Goal: Use online tool/utility: Utilize a website feature to perform a specific function

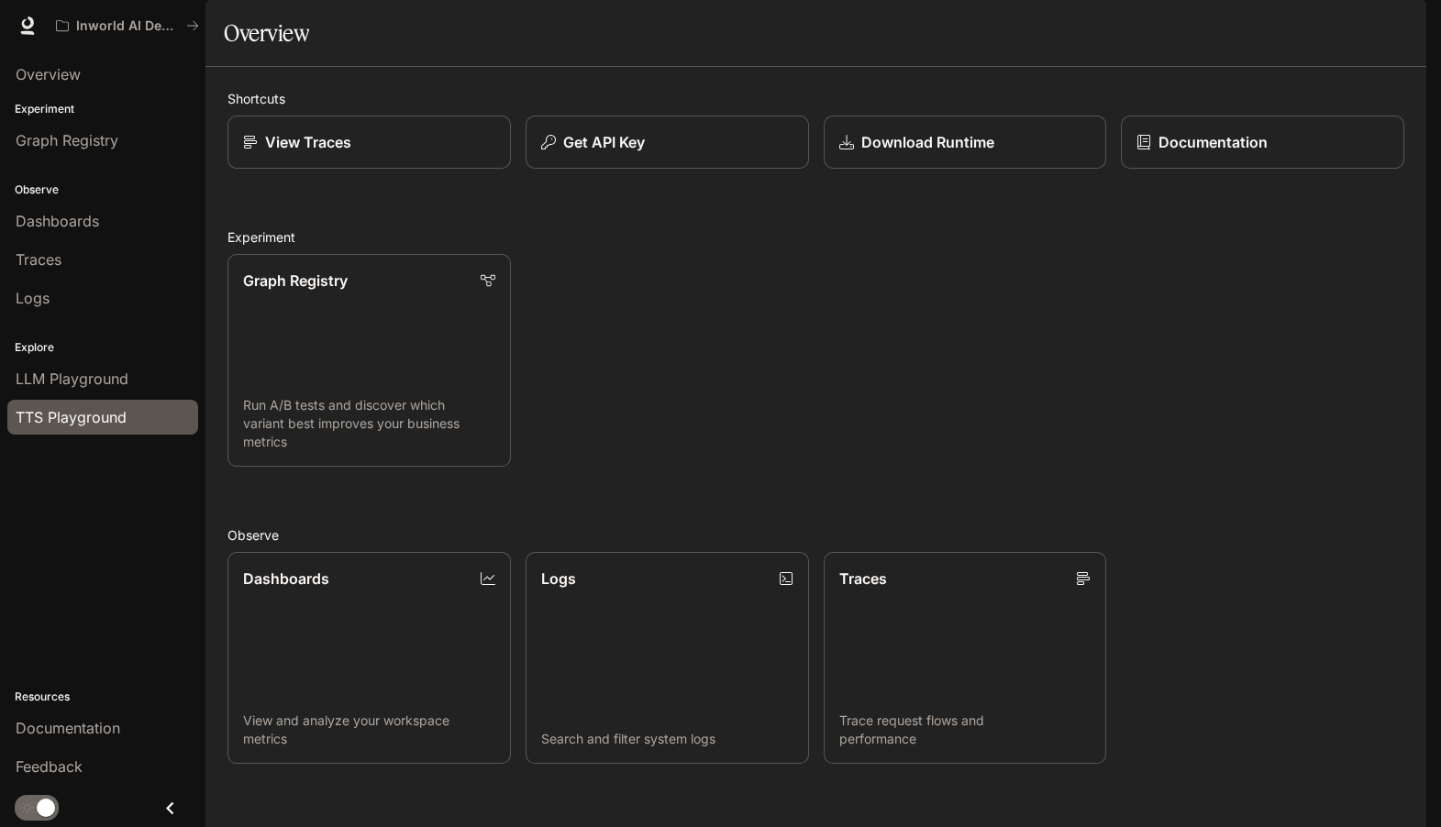
click at [59, 412] on span "TTS Playground" at bounding box center [71, 417] width 111 height 22
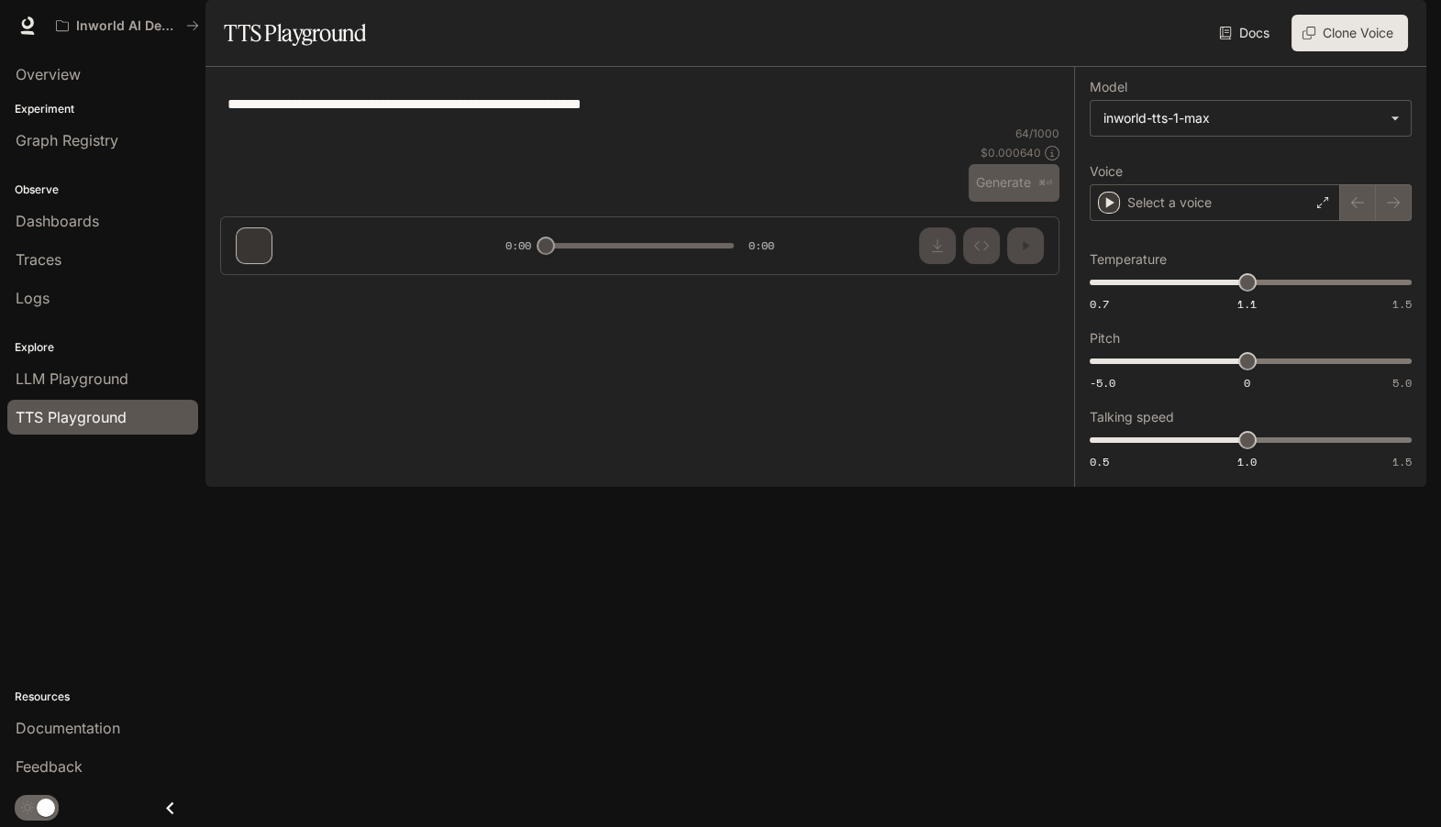
type textarea "**********"
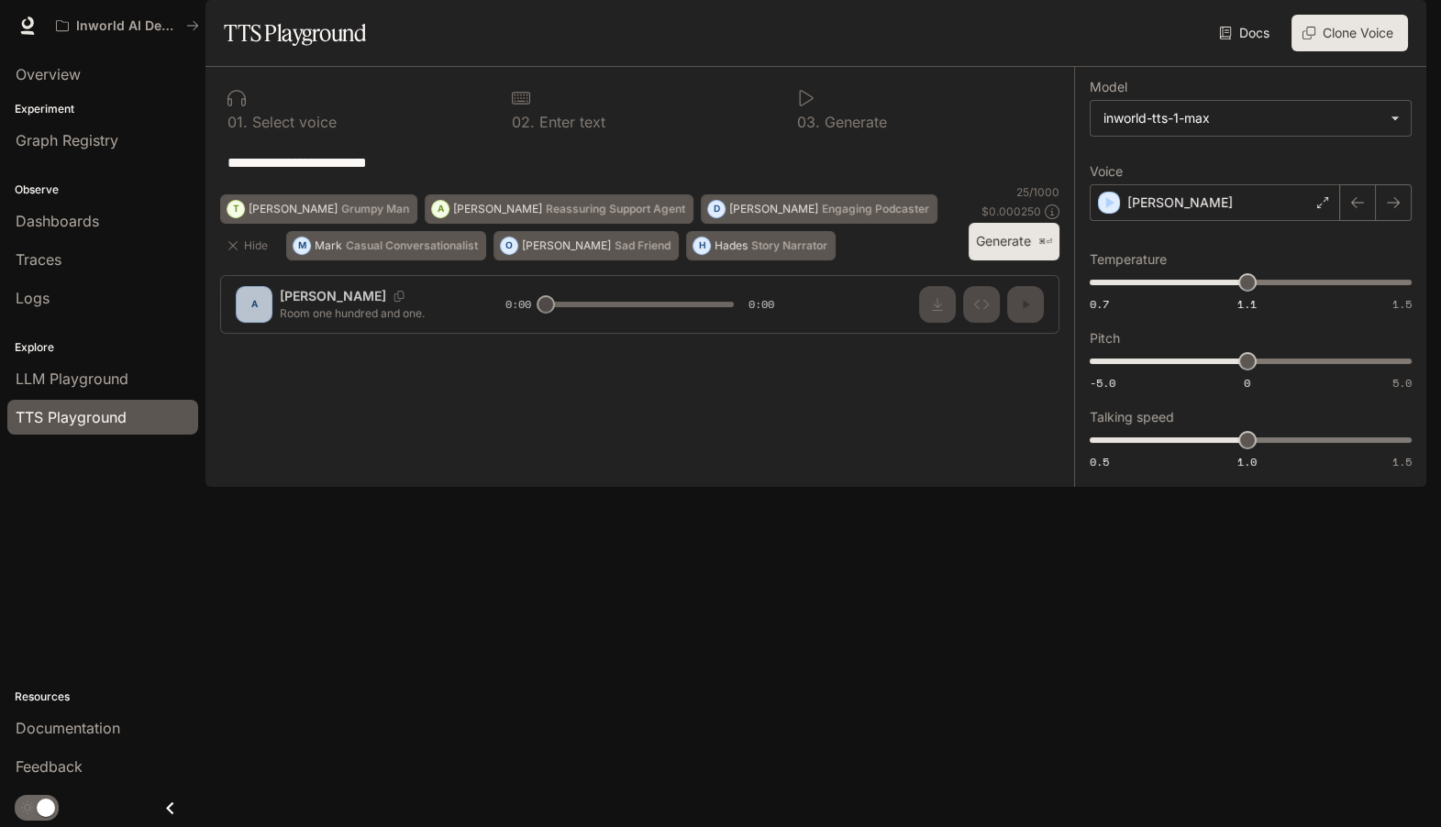
click at [642, 184] on div "**********" at bounding box center [639, 162] width 839 height 44
